Goal: Task Accomplishment & Management: Complete application form

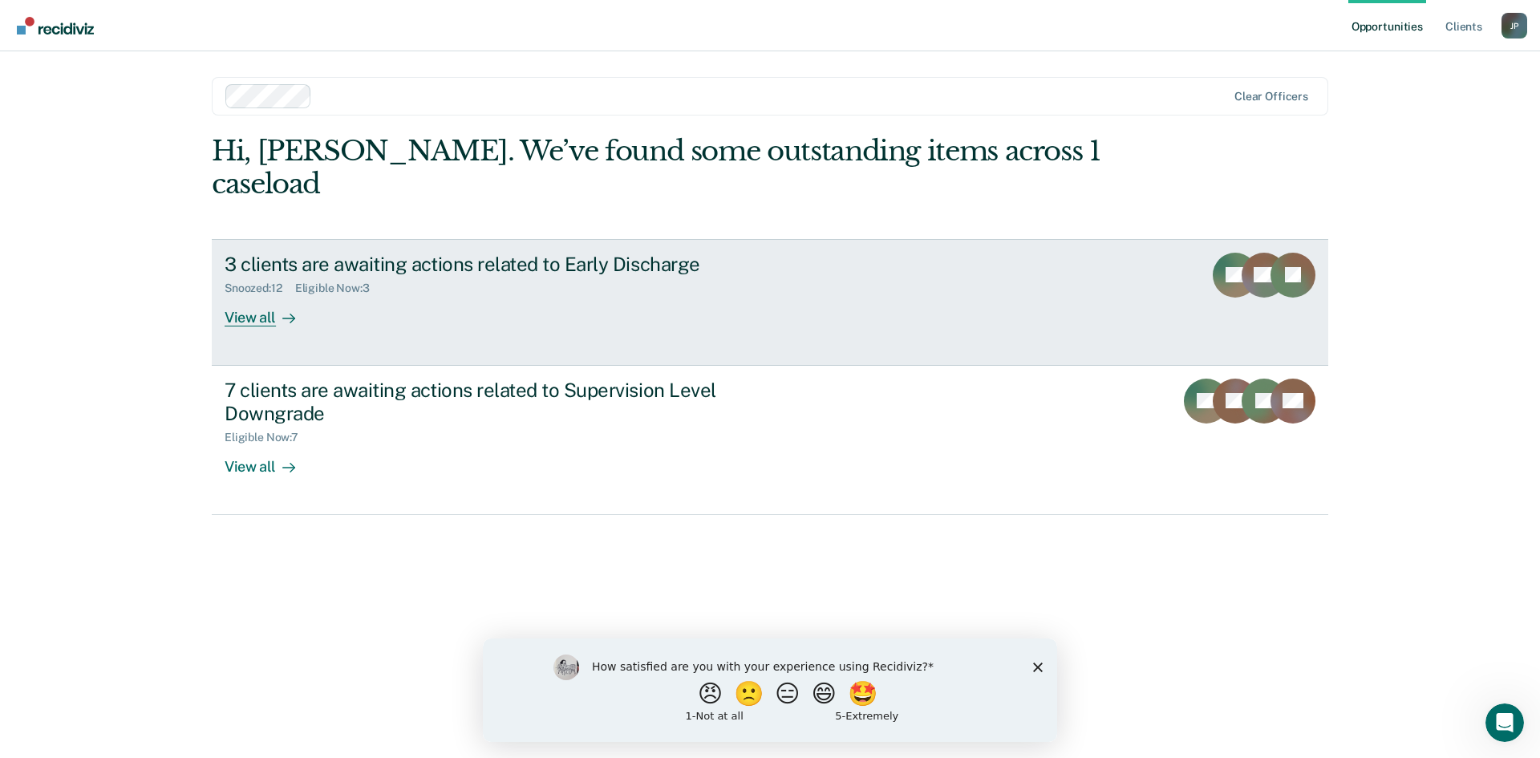
click at [524, 284] on div "3 clients are awaiting actions related to Early Discharge Snoozed : 12 Eligible…" at bounding box center [525, 290] width 601 height 74
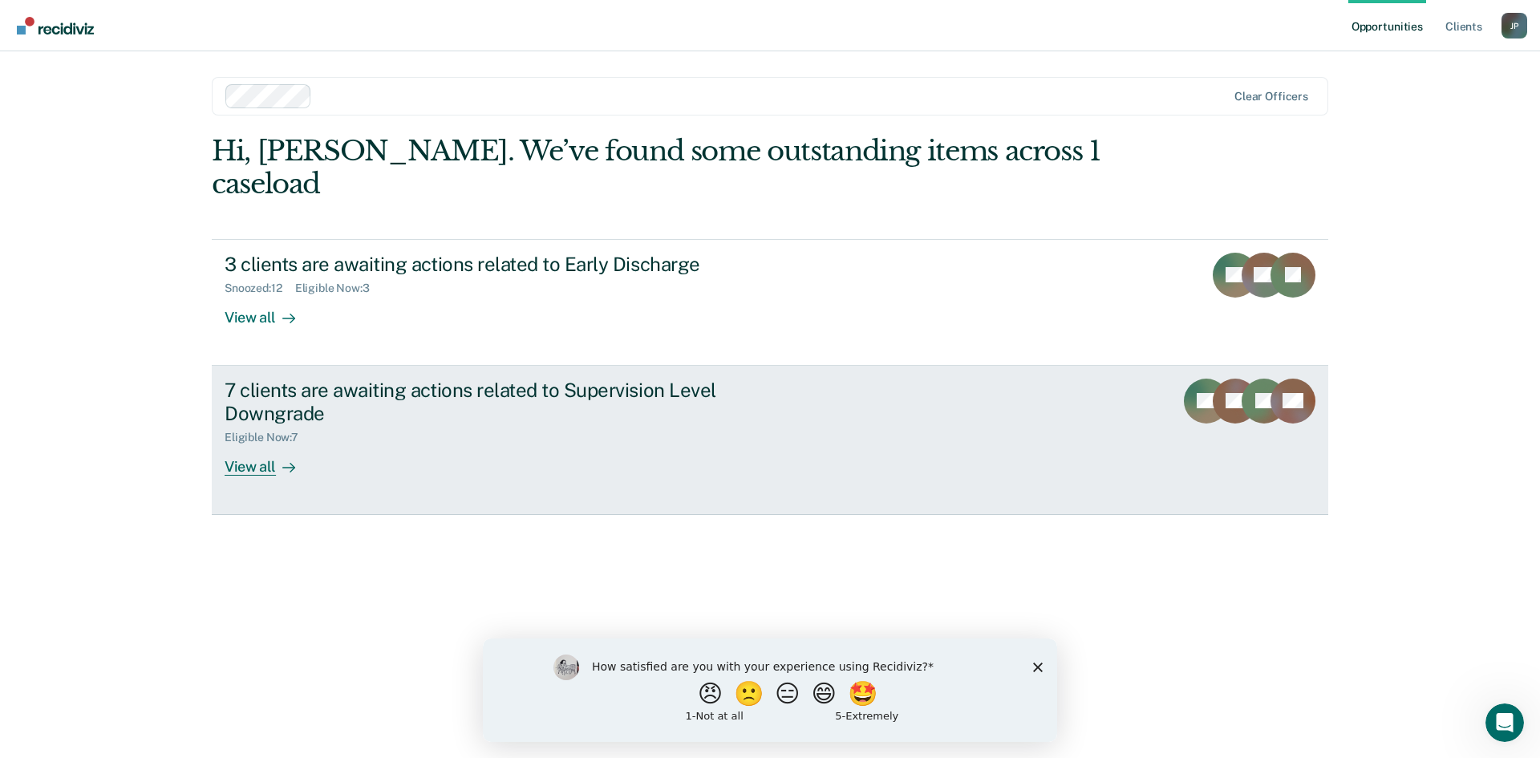
click at [613, 378] on div "7 clients are awaiting actions related to Supervision Level Downgrade" at bounding box center [506, 401] width 563 height 47
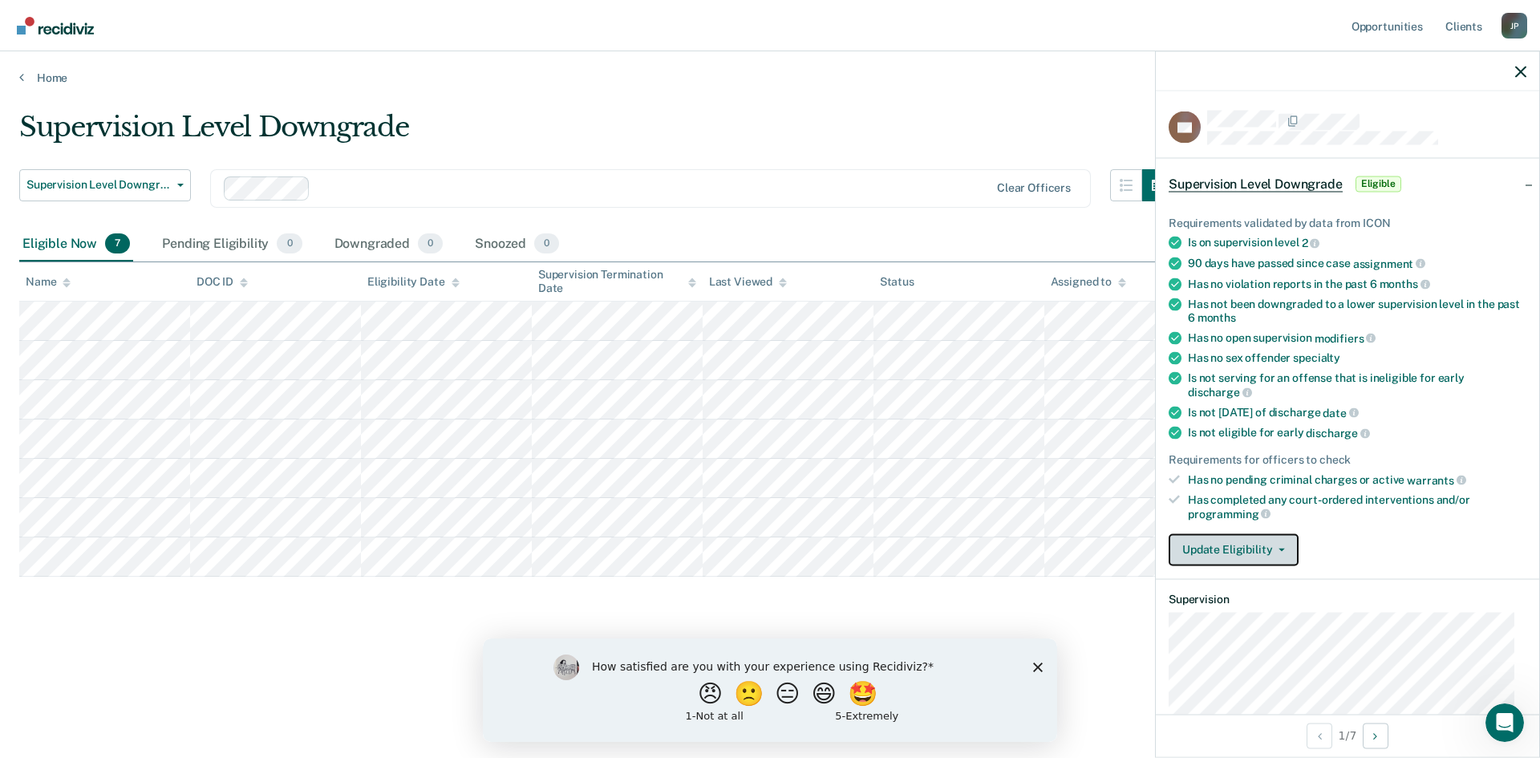
click at [1281, 549] on button "Update Eligibility" at bounding box center [1233, 549] width 130 height 32
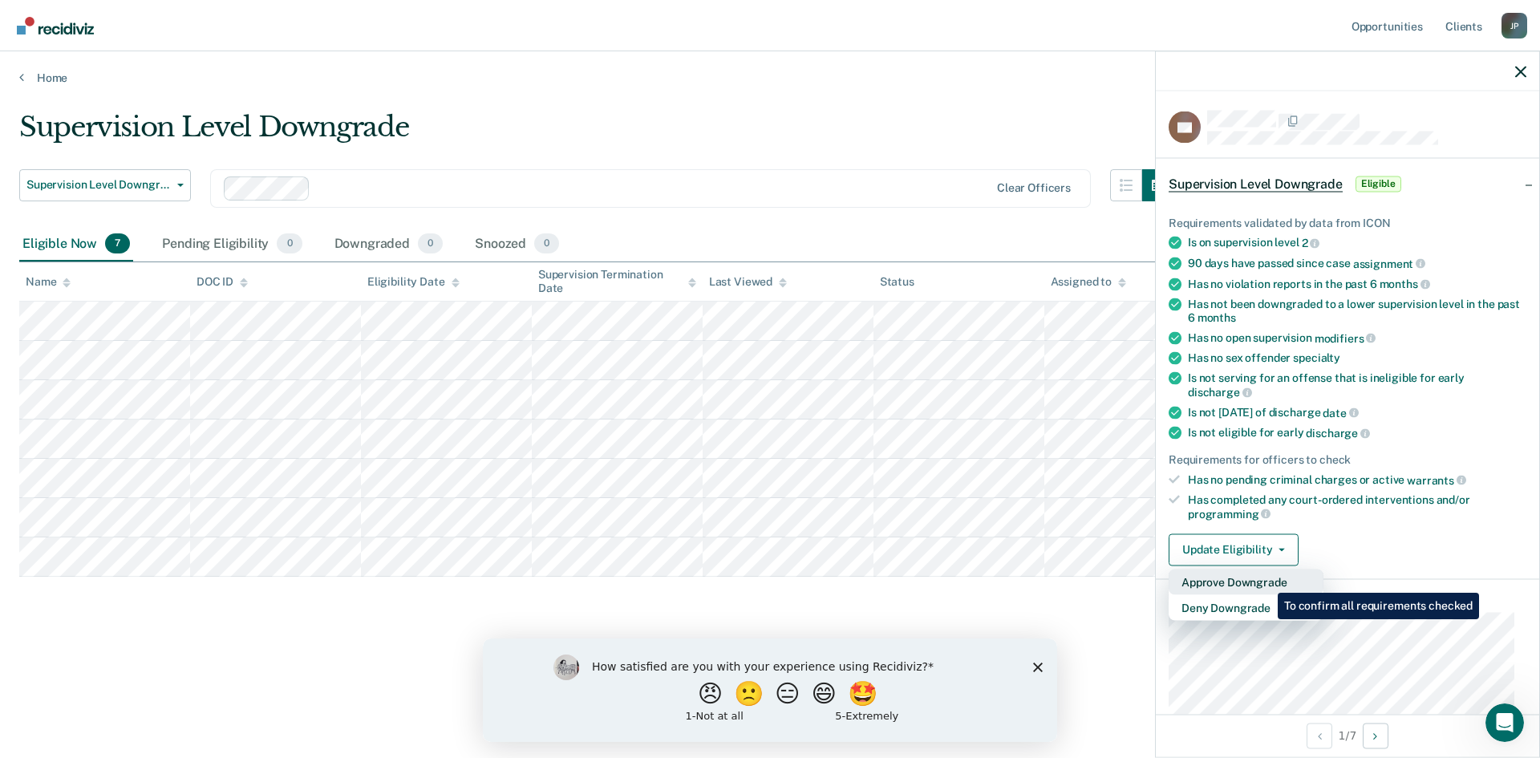
click at [1265, 581] on button "Approve Downgrade" at bounding box center [1245, 582] width 155 height 26
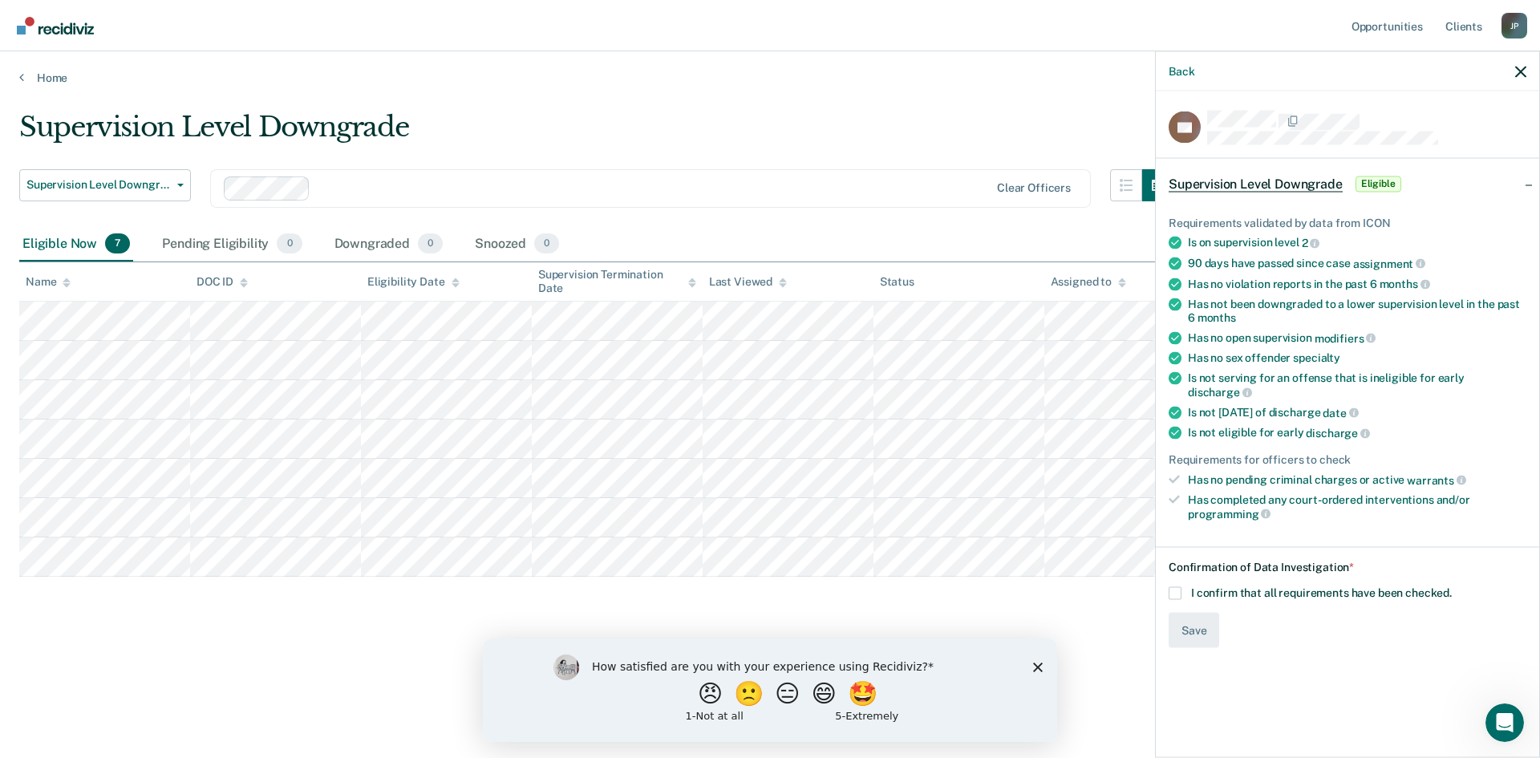
click at [1170, 586] on span at bounding box center [1174, 592] width 13 height 13
click at [1451, 586] on input "I confirm that all requirements have been checked." at bounding box center [1451, 586] width 0 height 0
click at [1191, 623] on button "Save" at bounding box center [1193, 630] width 51 height 36
